Goal: Task Accomplishment & Management: Complete application form

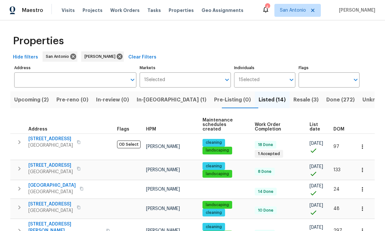
click at [269, 102] on span "Resale (3)" at bounding box center [305, 99] width 25 height 9
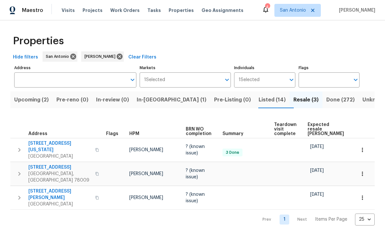
click at [269, 98] on span "Done (272)" at bounding box center [340, 99] width 28 height 9
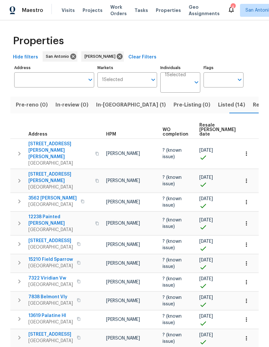
scroll to position [0, 46]
click at [17, 108] on span "Pre-reno (0)" at bounding box center [27, 104] width 32 height 9
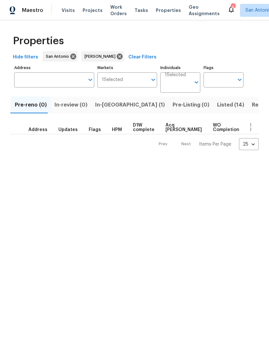
scroll to position [0, 41]
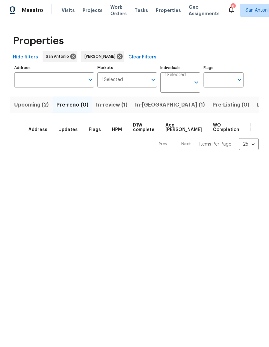
click at [26, 103] on span "Upcoming (2)" at bounding box center [31, 104] width 35 height 9
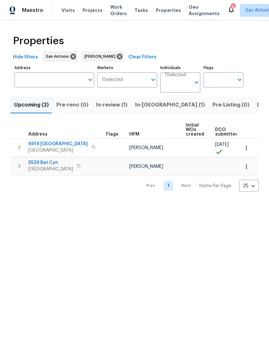
click at [46, 136] on div "Address" at bounding box center [40, 134] width 25 height 5
click at [40, 145] on span "6914 [GEOGRAPHIC_DATA]" at bounding box center [57, 144] width 59 height 6
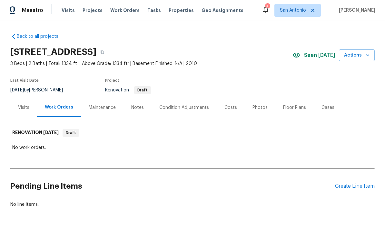
click at [269, 189] on div "Create Line Item" at bounding box center [355, 186] width 40 height 6
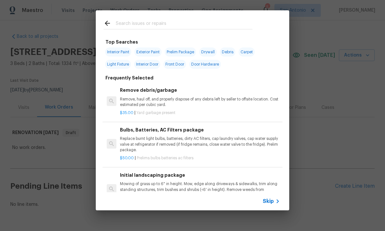
click at [269, 200] on span "Skip" at bounding box center [268, 201] width 11 height 6
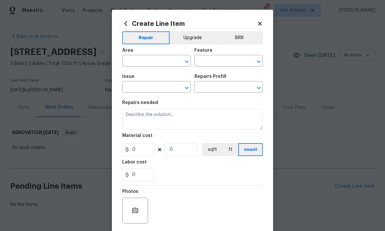
click at [141, 57] on input "text" at bounding box center [147, 61] width 50 height 10
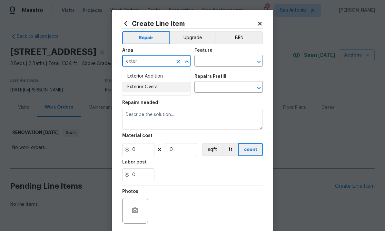
click at [143, 90] on li "Exterior Overall" at bounding box center [156, 87] width 68 height 11
type input "Exterior Overall"
click at [142, 90] on input "text" at bounding box center [147, 88] width 50 height 10
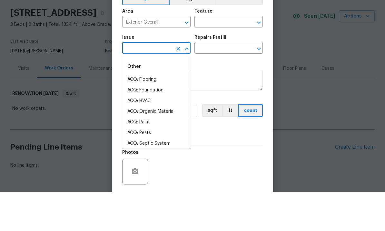
click at [214, 56] on input "text" at bounding box center [219, 61] width 50 height 10
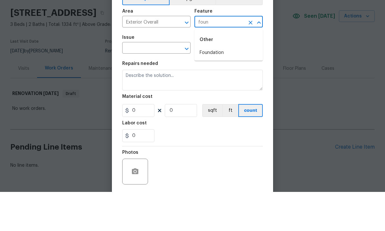
click at [207, 86] on li "Foundation" at bounding box center [228, 91] width 68 height 11
type input "Foundation"
click at [207, 83] on input "text" at bounding box center [219, 88] width 50 height 10
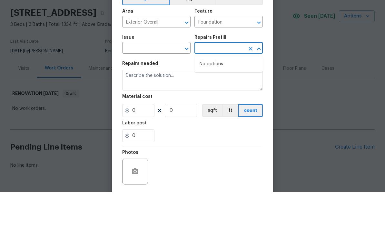
click at [145, 83] on input "text" at bounding box center [147, 88] width 50 height 10
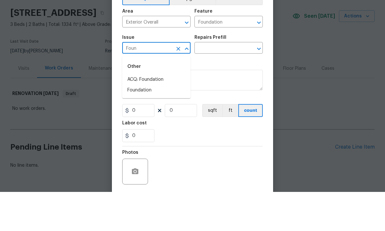
scroll to position [20, 0]
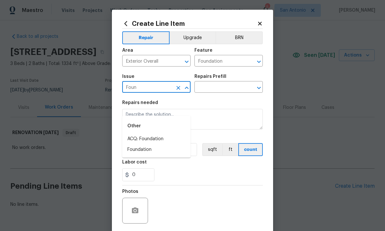
click at [137, 144] on li "Foundation" at bounding box center [156, 149] width 68 height 11
type input "Foundation"
click at [212, 88] on input "text" at bounding box center [219, 88] width 50 height 10
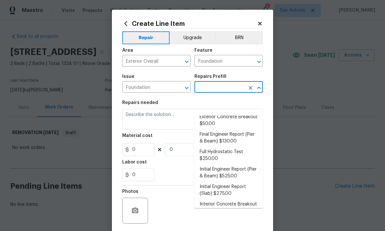
scroll to position [88, 0]
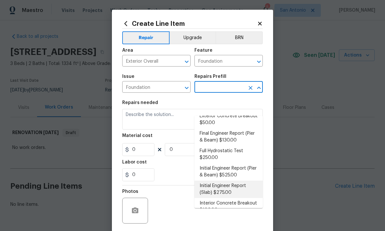
click at [221, 180] on li "Initial Engineer Report (Slab) $275.00" at bounding box center [228, 188] width 68 height 17
type input "Initial Engineer Report (Slab) $275.00"
type textarea "Recieve and properly document the work needed through an engineering report pri…"
type input "275"
type input "1"
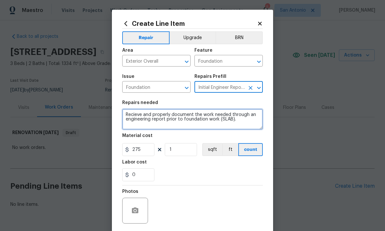
click at [127, 115] on textarea "Recieve and properly document the work needed through an engineering report pri…" at bounding box center [192, 119] width 141 height 21
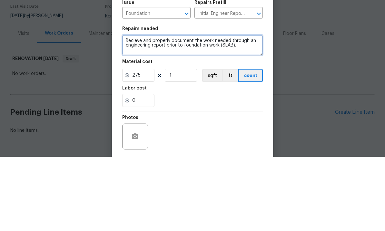
click at [134, 109] on textarea "Recieve and properly document the work needed through an engineering report pri…" at bounding box center [192, 119] width 141 height 21
click at [123, 109] on textarea "Receive and properly document the work needed through an engineering report pri…" at bounding box center [192, 119] width 141 height 21
click at [128, 109] on textarea "Receive and properly document the work needed through an engineering report pri…" at bounding box center [192, 119] width 141 height 21
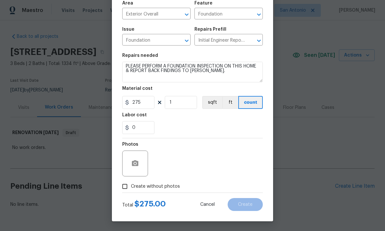
scroll to position [48, 0]
type textarea "PLEASE PERFORM A FOUNDATION INSPECTION ON THIS HOME & REPORT BACK FINDINGS TO F…"
click at [126, 188] on input "Create without photos" at bounding box center [125, 186] width 12 height 12
checkbox input "true"
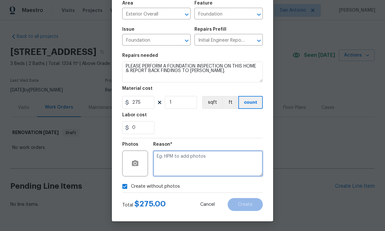
click at [165, 161] on textarea at bounding box center [208, 163] width 110 height 26
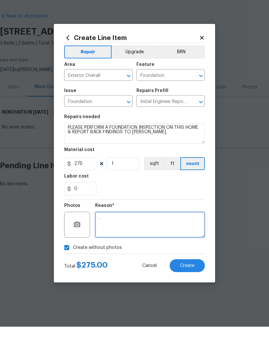
scroll to position [0, 0]
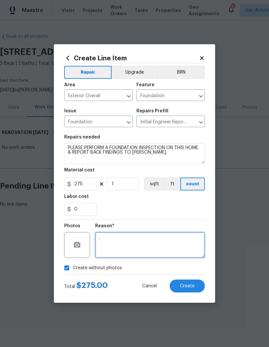
type textarea "."
click at [188, 286] on span "Create" at bounding box center [187, 285] width 15 height 5
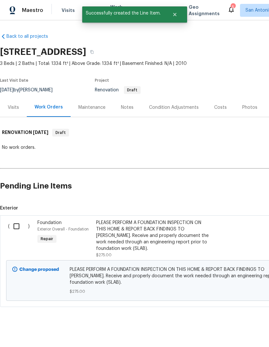
click at [19, 229] on input "checkbox" at bounding box center [19, 226] width 18 height 14
checkbox input "true"
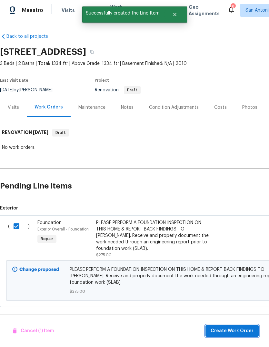
click at [234, 332] on span "Create Work Order" at bounding box center [232, 331] width 43 height 8
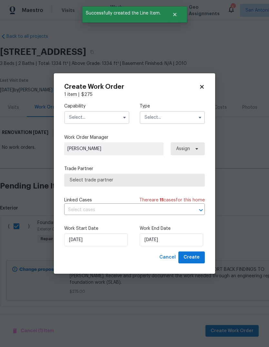
click at [92, 113] on input "text" at bounding box center [96, 117] width 65 height 13
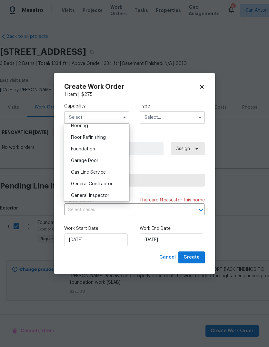
scroll to position [254, 0]
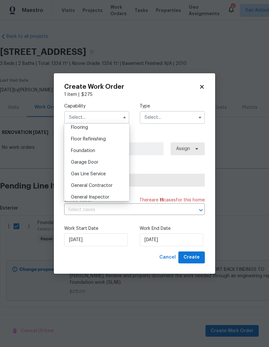
click at [82, 152] on span "Foundation" at bounding box center [83, 150] width 24 height 5
type input "Foundation"
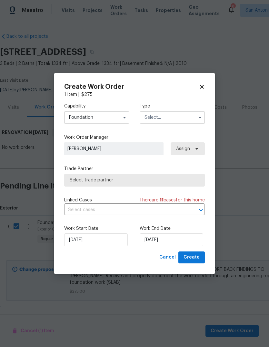
click at [167, 116] on input "text" at bounding box center [172, 117] width 65 height 13
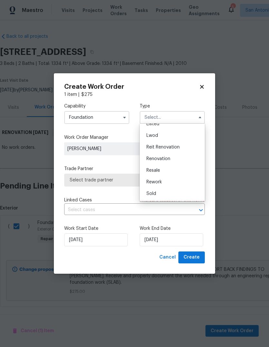
scroll to position [65, 0]
click at [161, 159] on span "Renovation" at bounding box center [158, 158] width 24 height 5
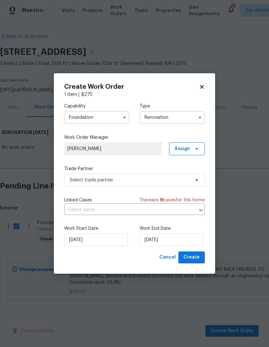
type input "Renovation"
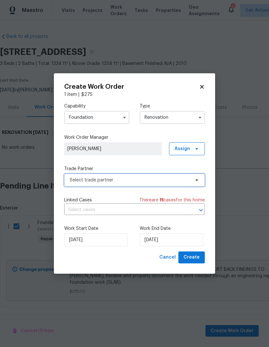
click at [194, 183] on span "Select trade partner" at bounding box center [134, 179] width 141 height 13
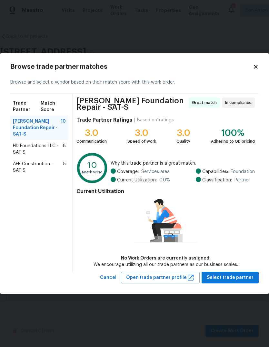
click at [26, 143] on span "HD Foundations LLC - SAT-S" at bounding box center [38, 149] width 50 height 13
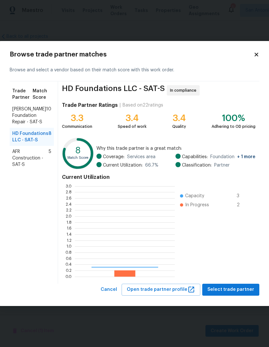
scroll to position [90, 100]
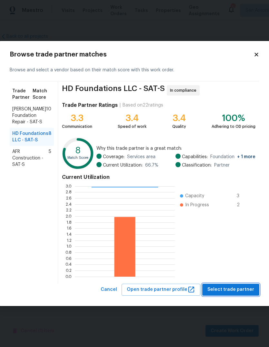
click at [233, 290] on span "Select trade partner" at bounding box center [230, 289] width 47 height 8
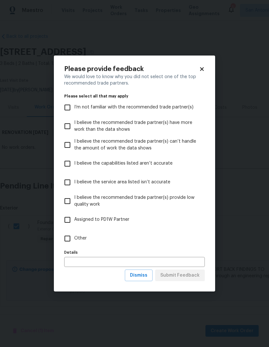
click at [204, 68] on icon at bounding box center [202, 69] width 6 height 6
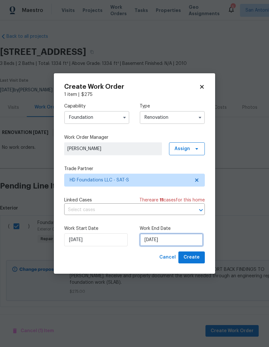
click at [180, 242] on input "9/2/2025" at bounding box center [172, 239] width 64 height 13
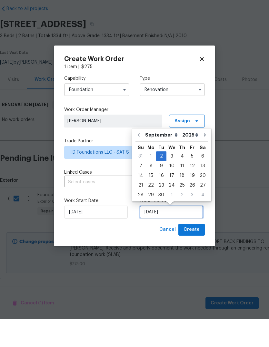
scroll to position [4, 0]
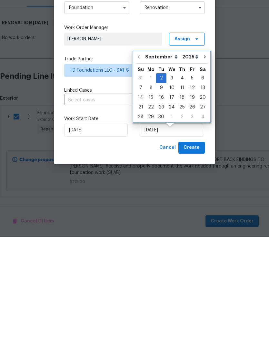
click at [202, 164] on icon "Go to next month" at bounding box center [204, 166] width 5 height 5
type input "10/2/2025"
select select "9"
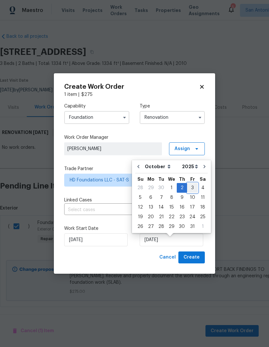
click at [191, 184] on div "3" at bounding box center [192, 187] width 11 height 9
type input "10/3/2025"
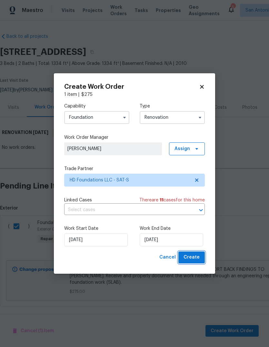
click at [192, 259] on span "Create" at bounding box center [191, 257] width 16 height 8
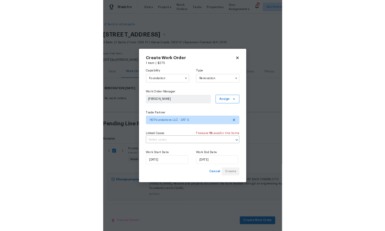
scroll to position [0, 0]
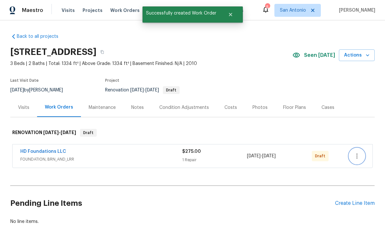
click at [269, 157] on icon "button" at bounding box center [357, 156] width 8 height 8
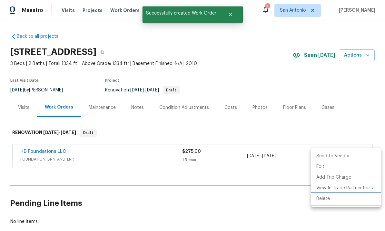
click at [269, 200] on li "Delete" at bounding box center [346, 198] width 70 height 11
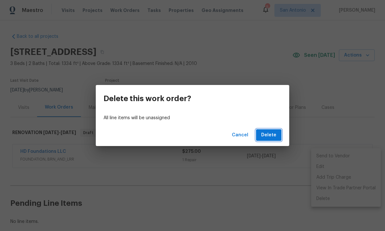
click at [269, 134] on span "Delete" at bounding box center [268, 135] width 15 height 8
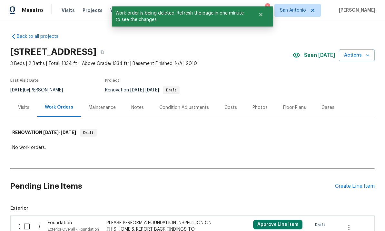
click at [269, 225] on button "Approve Line Item" at bounding box center [277, 224] width 49 height 10
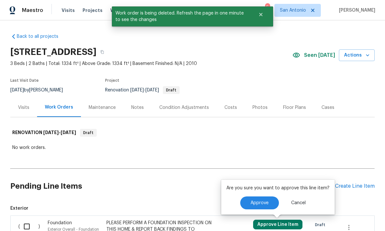
click at [257, 203] on span "Approve" at bounding box center [260, 202] width 18 height 5
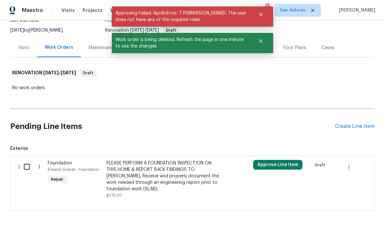
scroll to position [59, 0]
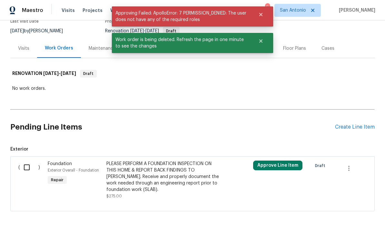
click at [29, 169] on input "checkbox" at bounding box center [29, 167] width 18 height 14
checkbox input "true"
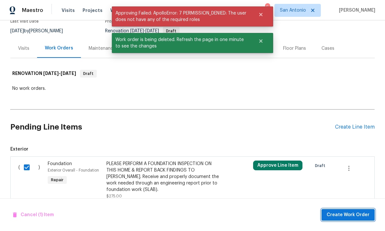
click at [269, 216] on span "Create Work Order" at bounding box center [348, 215] width 43 height 8
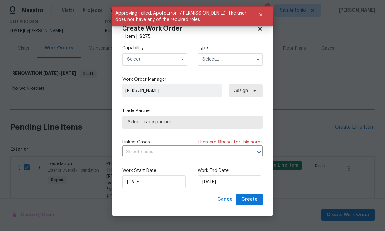
click at [158, 58] on input "text" at bounding box center [154, 59] width 65 height 13
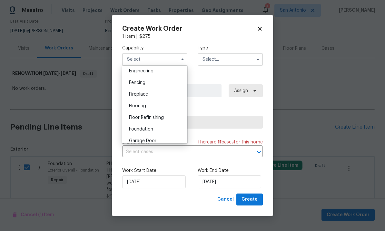
scroll to position [227, 0]
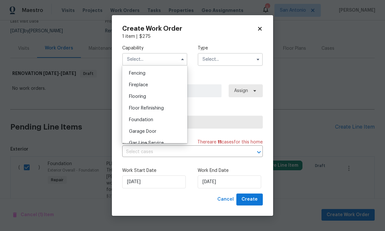
click at [141, 119] on span "Foundation" at bounding box center [141, 119] width 24 height 5
type input "Foundation"
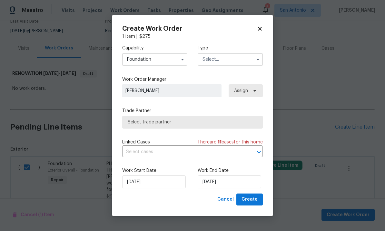
click at [229, 60] on input "text" at bounding box center [230, 59] width 65 height 13
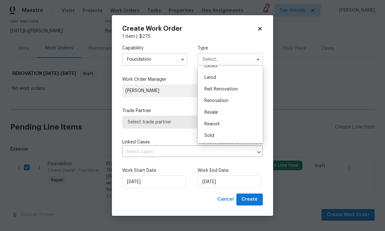
scroll to position [65, 0]
click at [217, 100] on span "Renovation" at bounding box center [216, 100] width 24 height 5
type input "Renovation"
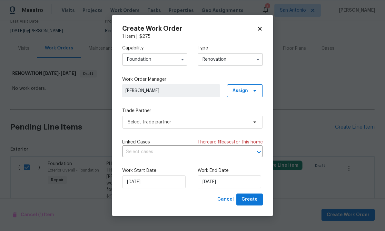
scroll to position [0, 0]
click at [178, 121] on span "Select trade partner" at bounding box center [188, 122] width 120 height 6
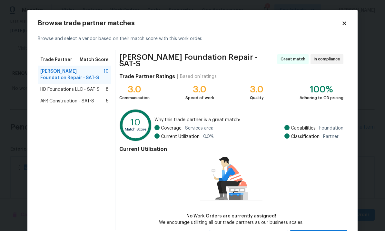
click at [69, 90] on span "HD Foundations LLC - SAT-S" at bounding box center [69, 89] width 59 height 6
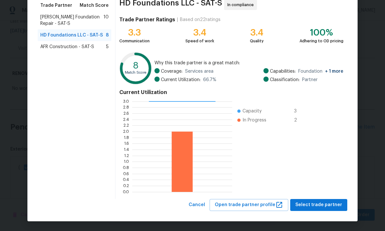
scroll to position [54, 0]
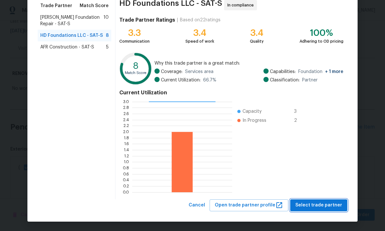
click at [269, 206] on span "Select trade partner" at bounding box center [318, 205] width 47 height 8
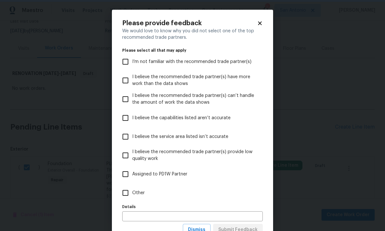
scroll to position [0, 0]
click at [262, 24] on icon at bounding box center [260, 23] width 6 height 6
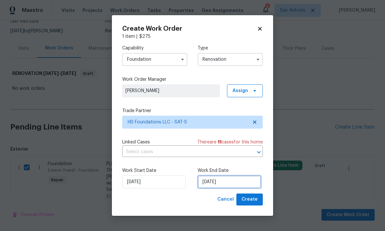
click at [236, 183] on input "9/2/2025" at bounding box center [230, 181] width 64 height 13
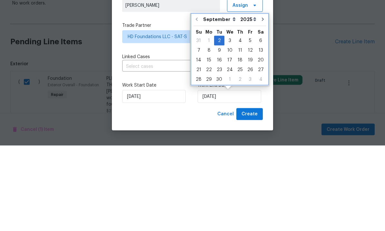
click at [260, 102] on icon "Go to next month" at bounding box center [262, 104] width 5 height 5
type input "10/2/2025"
select select "9"
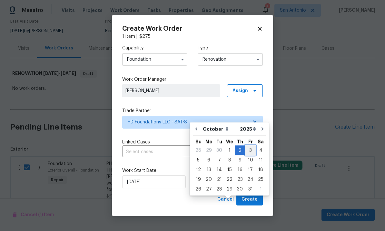
click at [249, 145] on div "3" at bounding box center [250, 149] width 11 height 9
type input "10/3/2025"
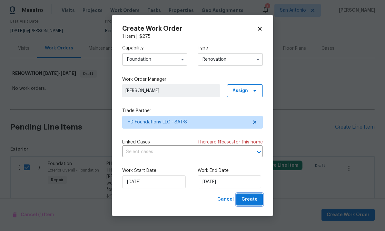
click at [252, 201] on span "Create" at bounding box center [250, 199] width 16 height 8
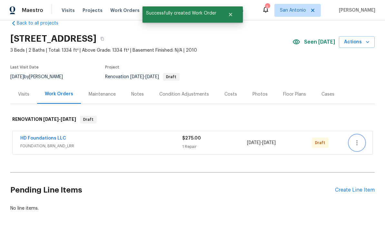
click at [269, 135] on button "button" at bounding box center [356, 142] width 15 height 15
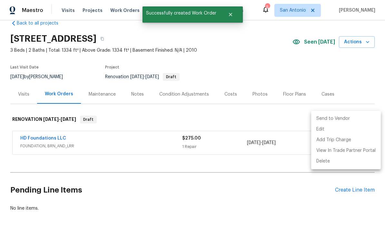
click at [269, 116] on li "Send to Vendor" at bounding box center [346, 118] width 70 height 11
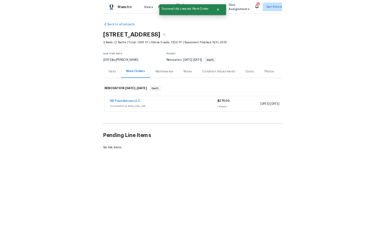
scroll to position [0, 0]
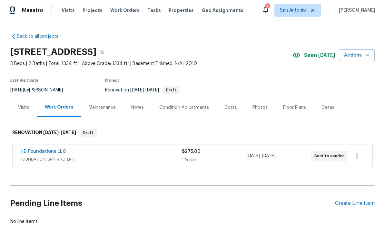
click at [147, 157] on span "FOUNDATION, BRN_AND_LRR" at bounding box center [101, 159] width 162 height 6
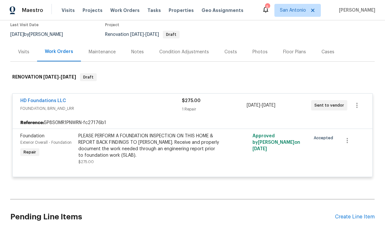
scroll to position [52, 0]
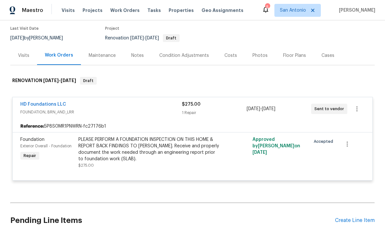
click at [134, 108] on div "HD Foundations LLC" at bounding box center [101, 105] width 162 height 8
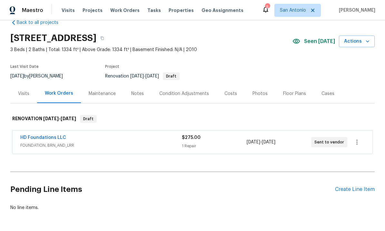
scroll to position [13, 0]
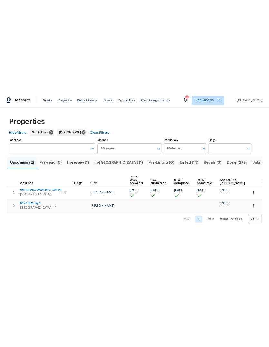
scroll to position [0, 0]
